Goal: Task Accomplishment & Management: Manage account settings

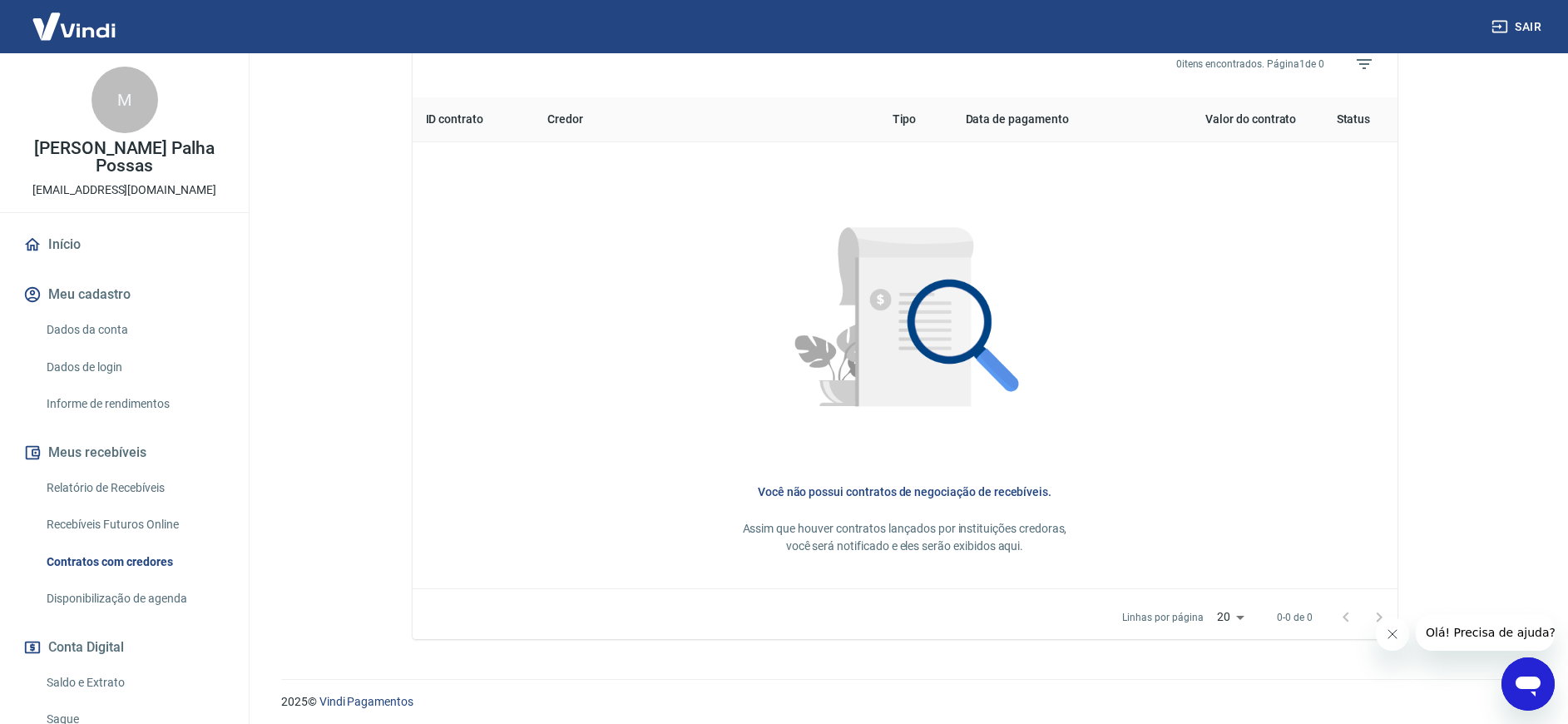
scroll to position [640, 0]
click at [119, 489] on link "Relatório de Recebíveis" at bounding box center [134, 488] width 189 height 34
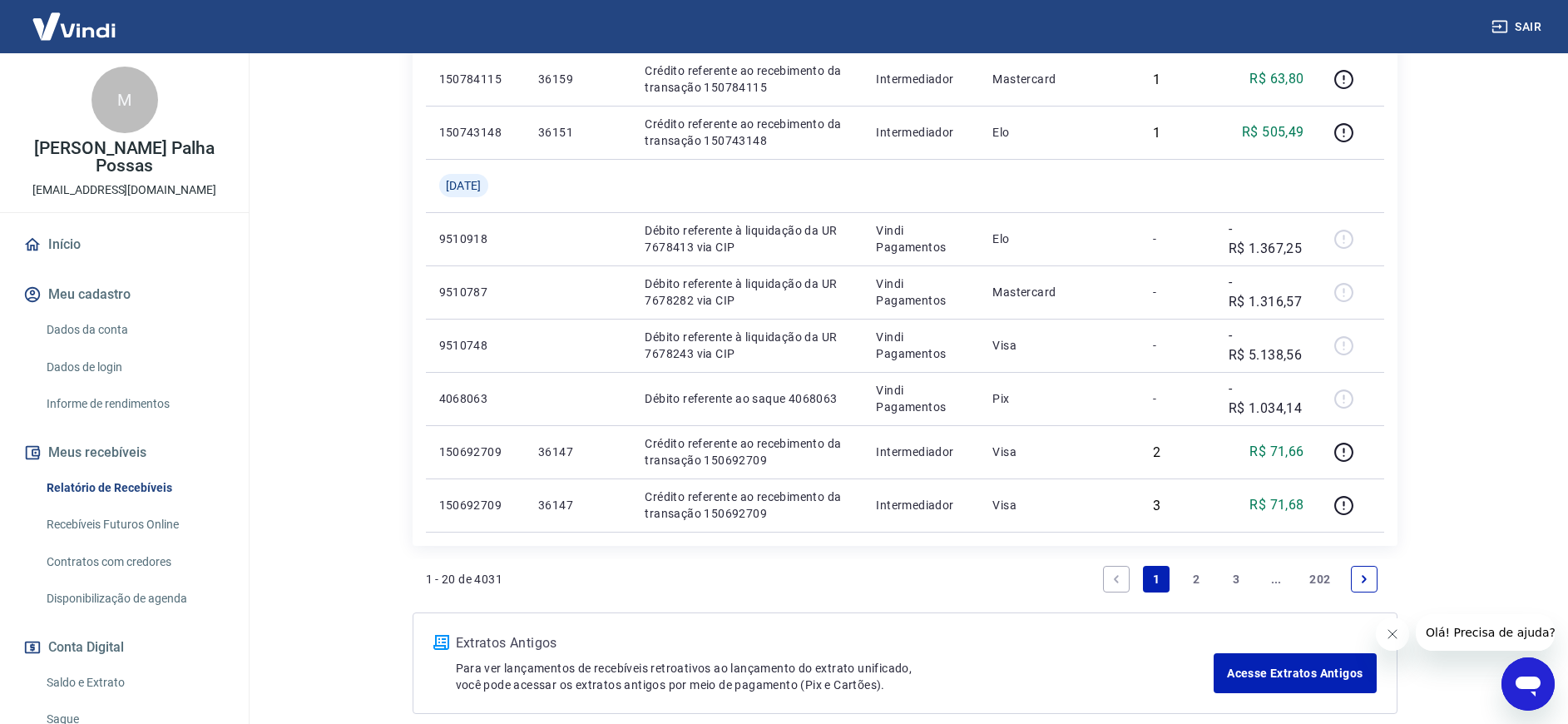
scroll to position [1249, 0]
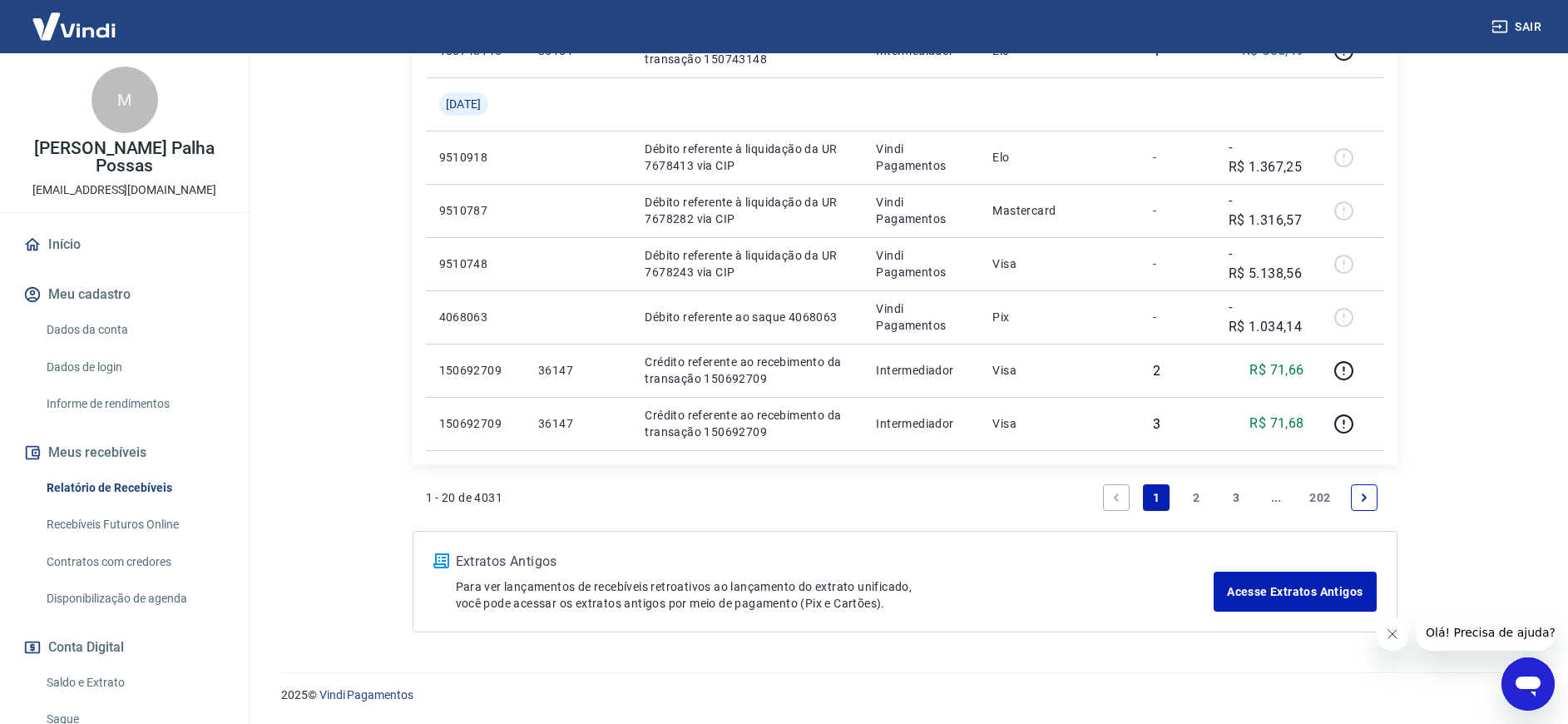
click at [1196, 497] on link "2" at bounding box center [1196, 497] width 26 height 26
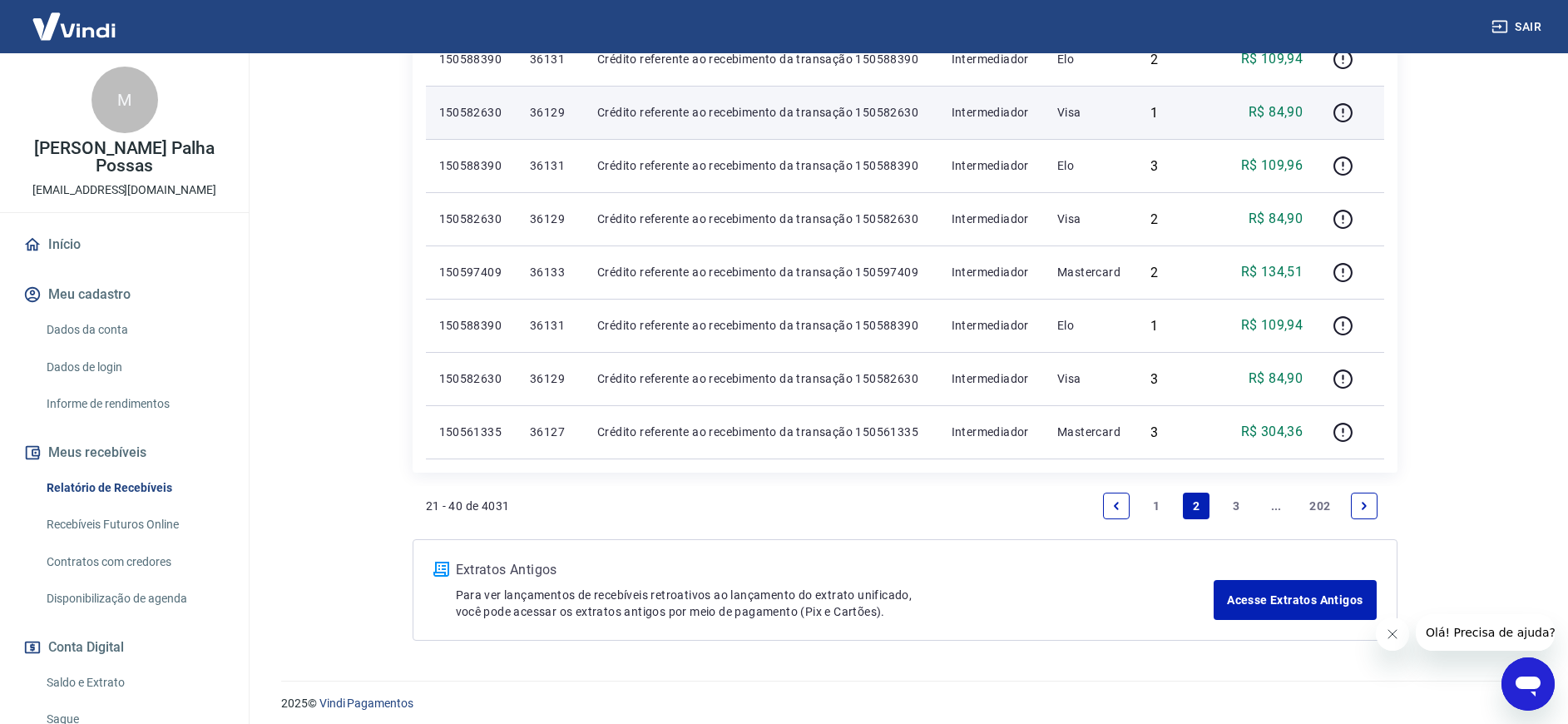
scroll to position [1090, 0]
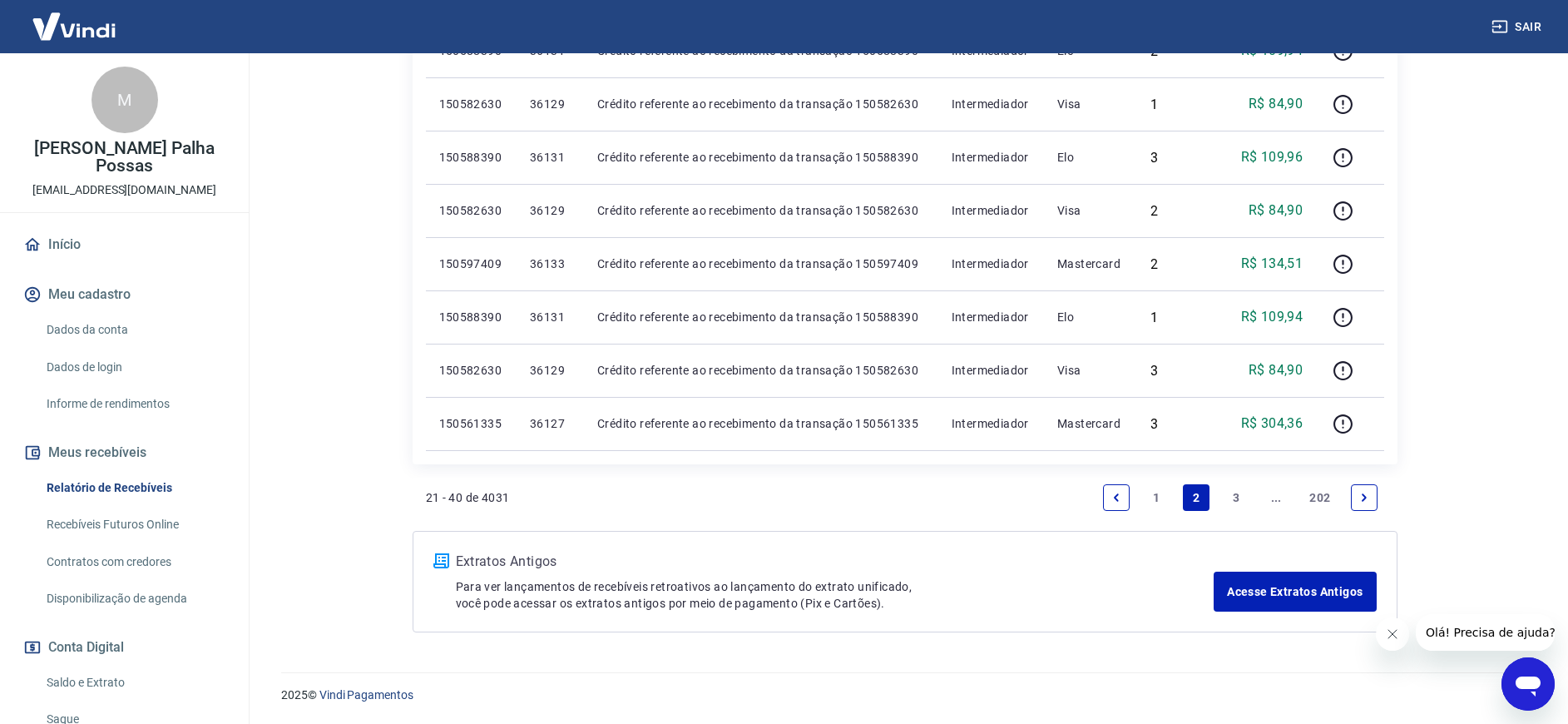
click at [1318, 499] on link "202" at bounding box center [1319, 497] width 34 height 26
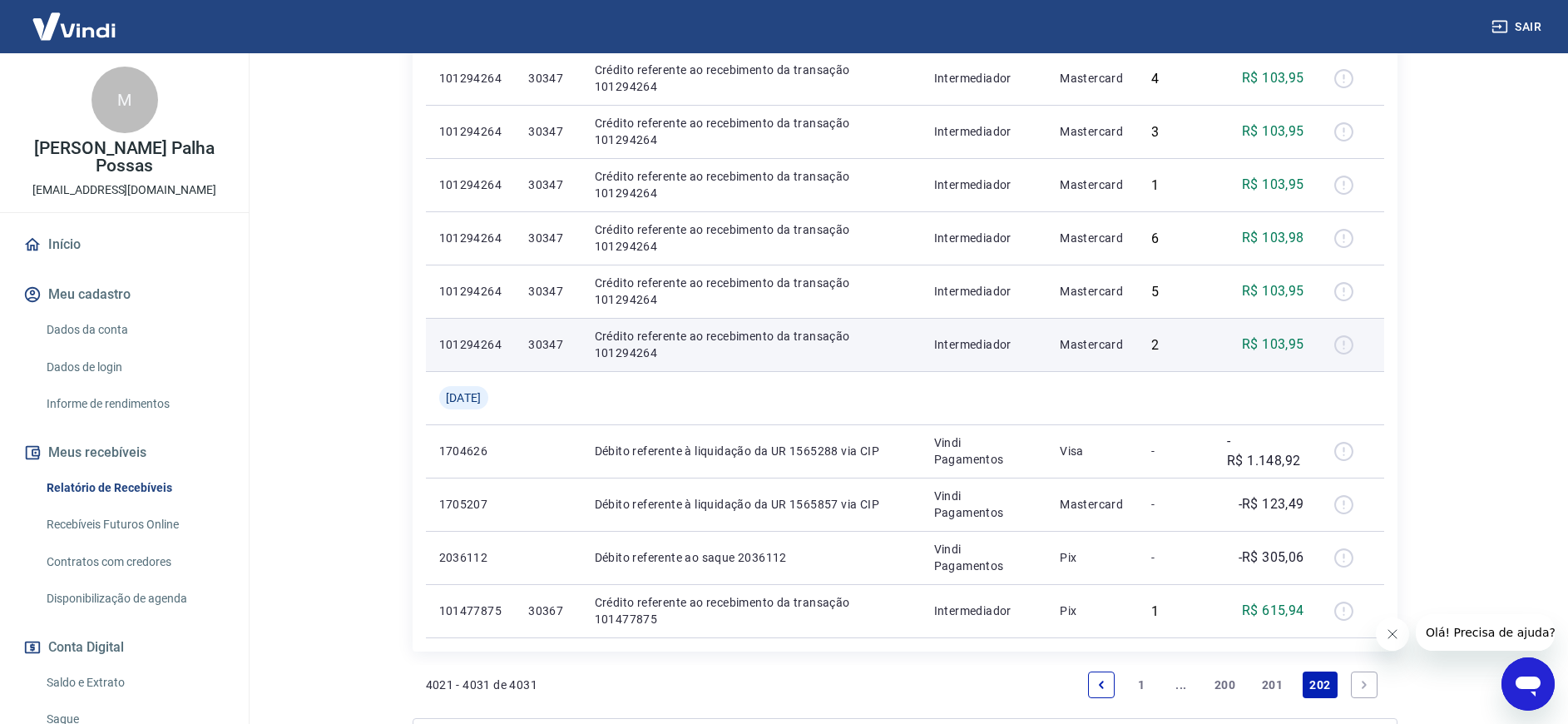
scroll to position [467, 0]
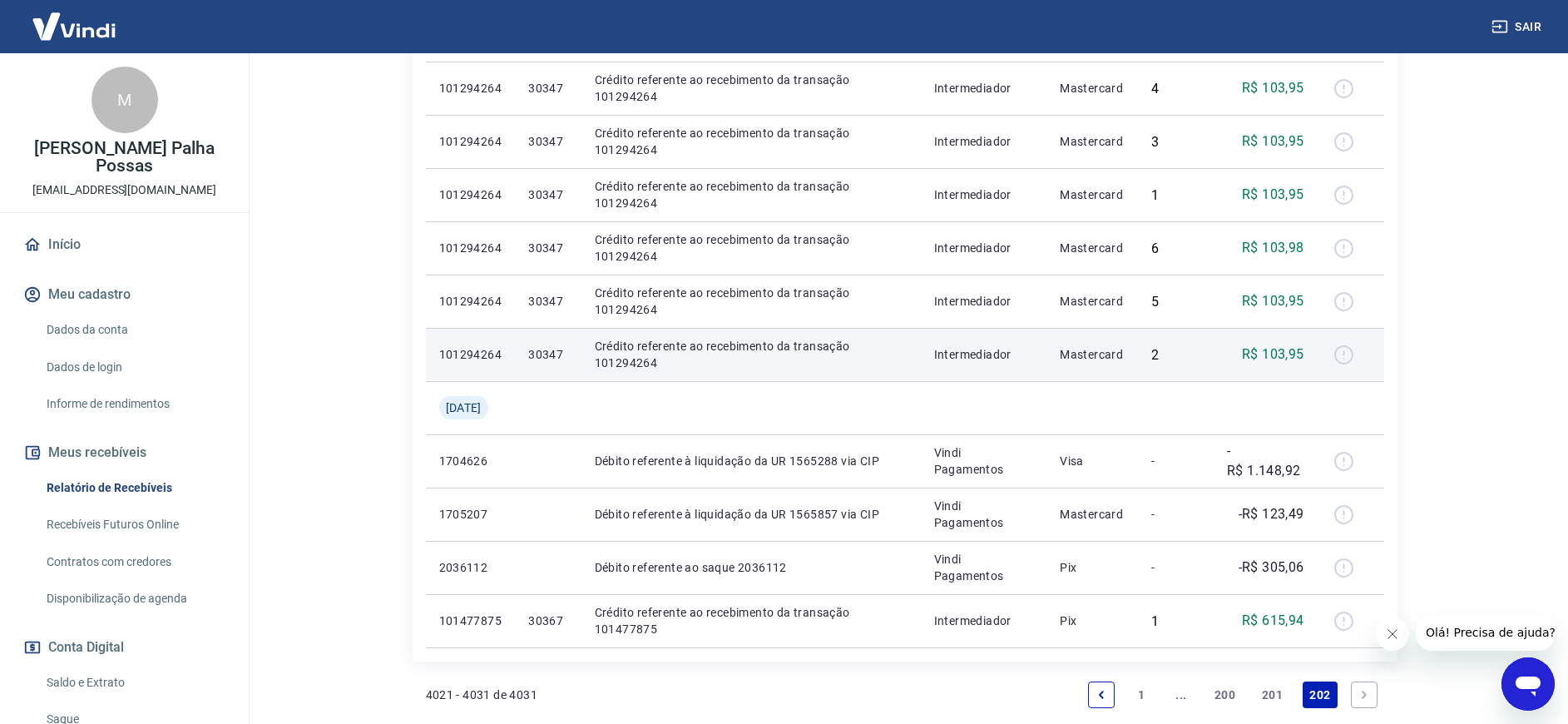
click at [1345, 357] on div at bounding box center [1350, 354] width 40 height 26
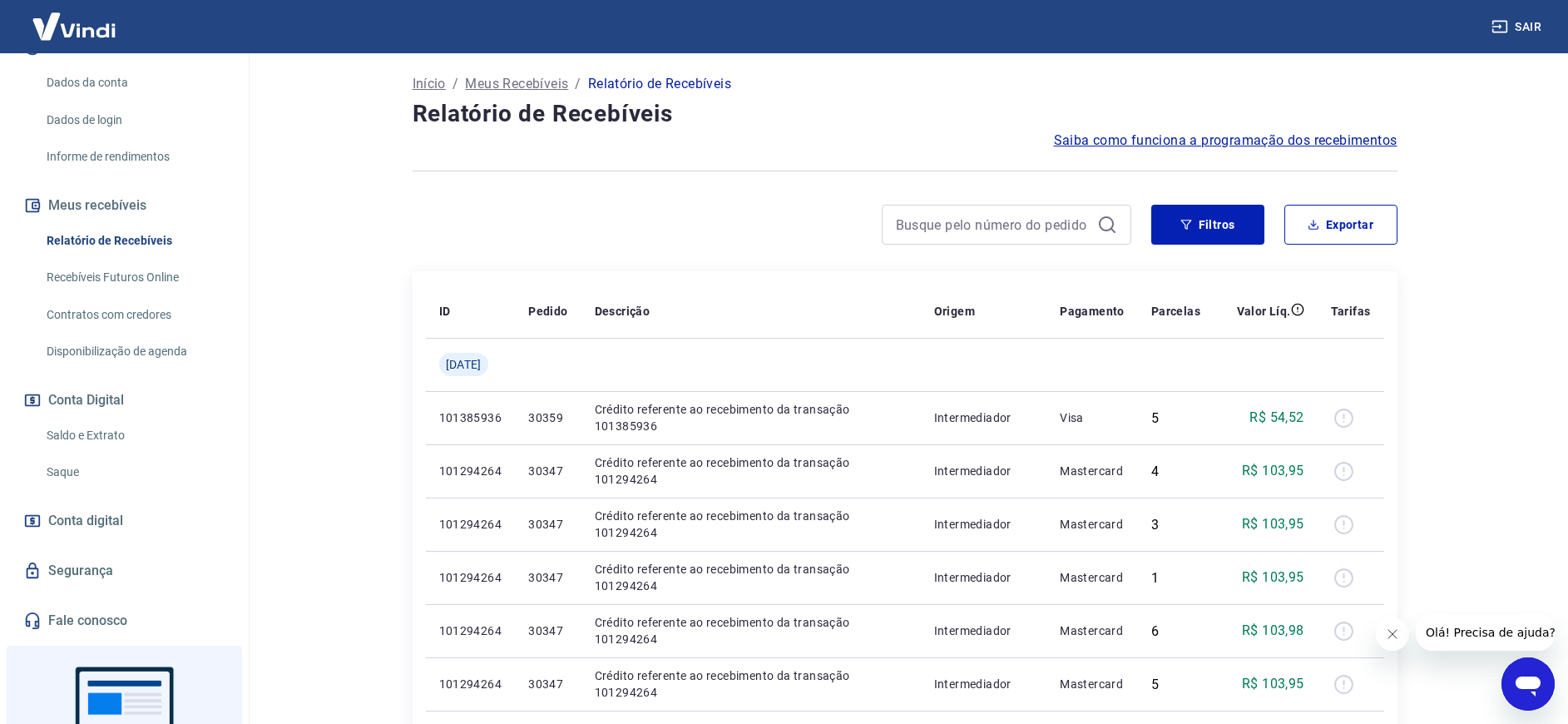
scroll to position [248, 0]
click at [81, 435] on link "Saldo e Extrato" at bounding box center [134, 434] width 189 height 34
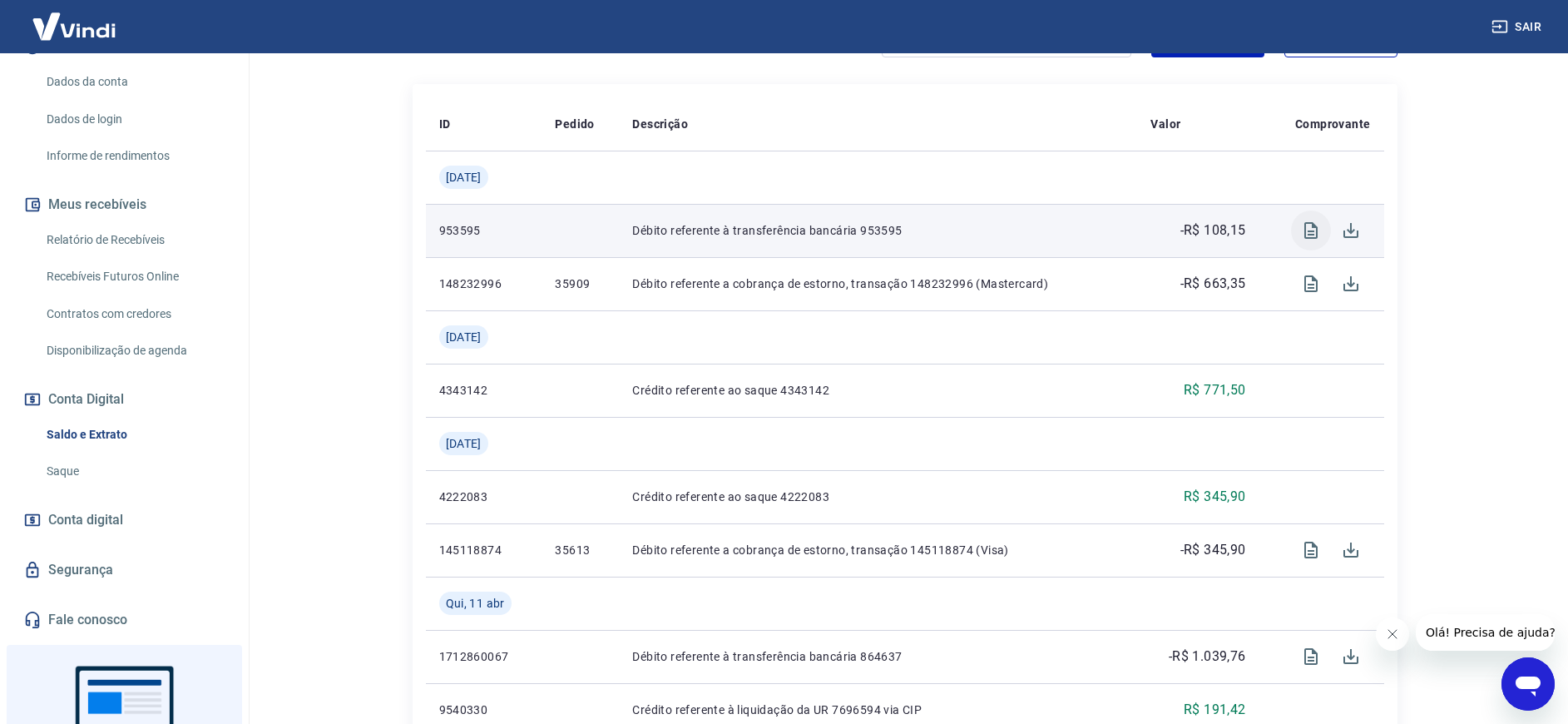
scroll to position [367, 0]
click at [1311, 230] on icon "Visualizar" at bounding box center [1311, 230] width 13 height 17
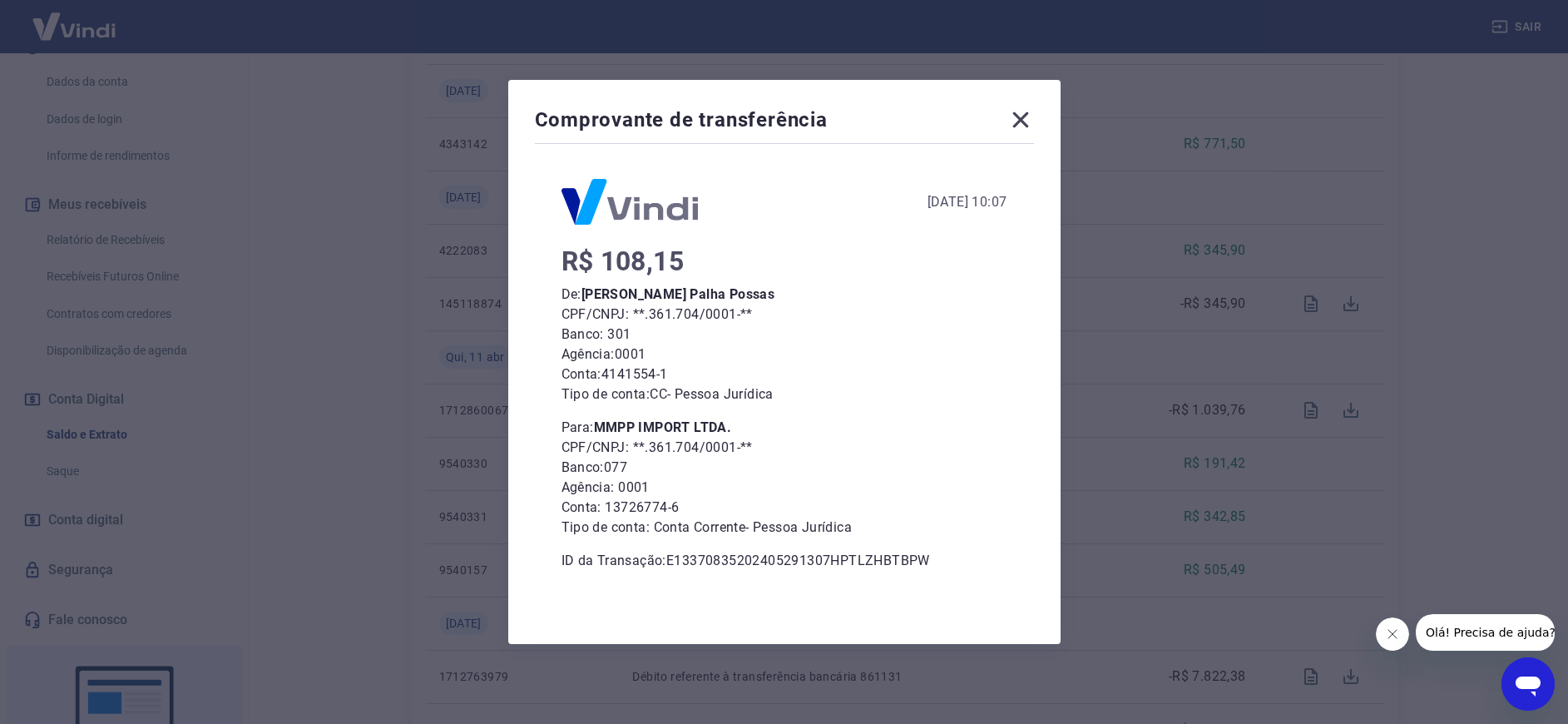
scroll to position [619, 0]
click at [1031, 123] on icon at bounding box center [1021, 119] width 26 height 26
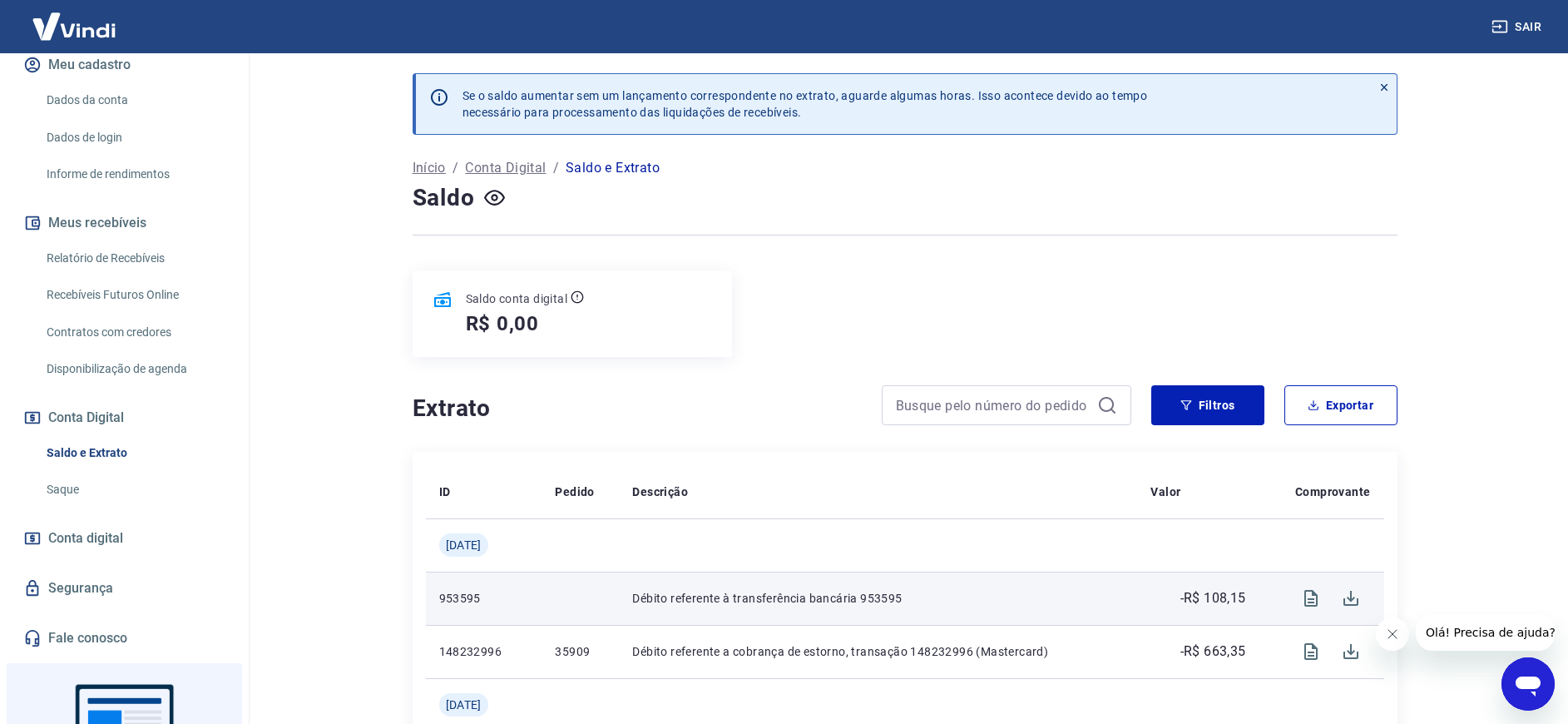
scroll to position [228, 0]
click at [105, 480] on link "Saque" at bounding box center [134, 490] width 189 height 34
